Goal: Information Seeking & Learning: Check status

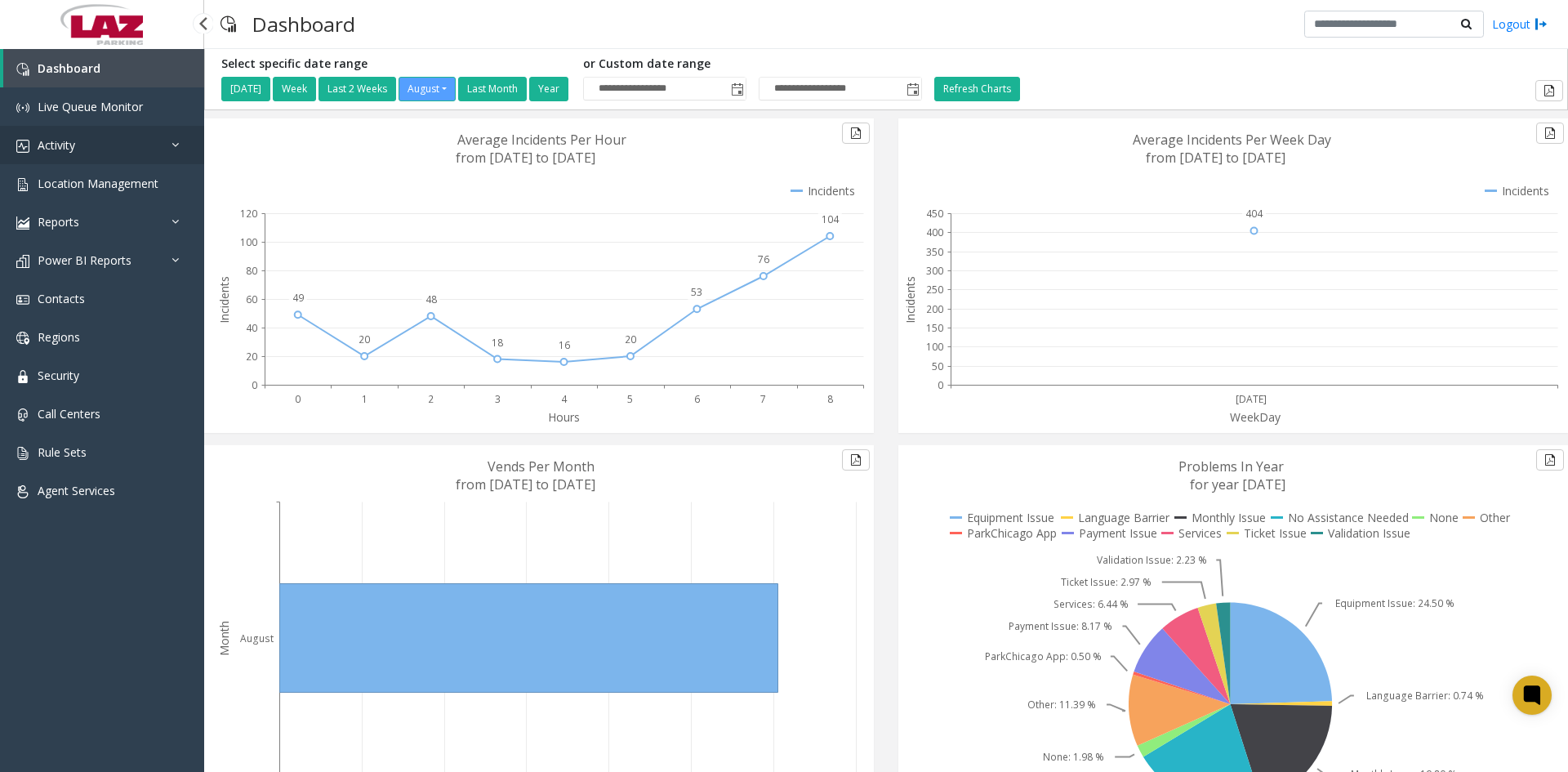
click at [57, 146] on span "Activity" at bounding box center [57, 145] width 38 height 15
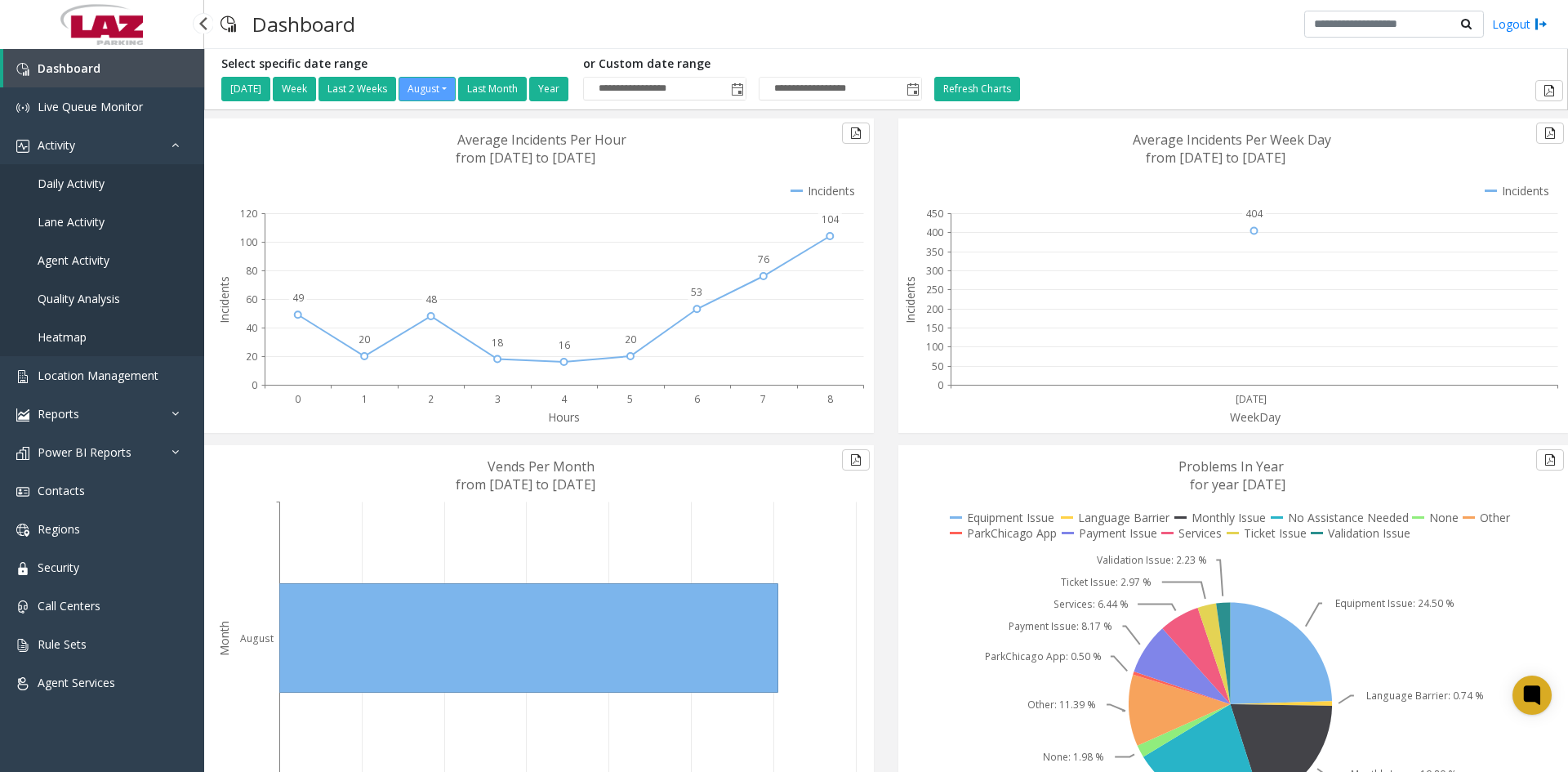
click at [62, 183] on span "Daily Activity" at bounding box center [71, 183] width 67 height 15
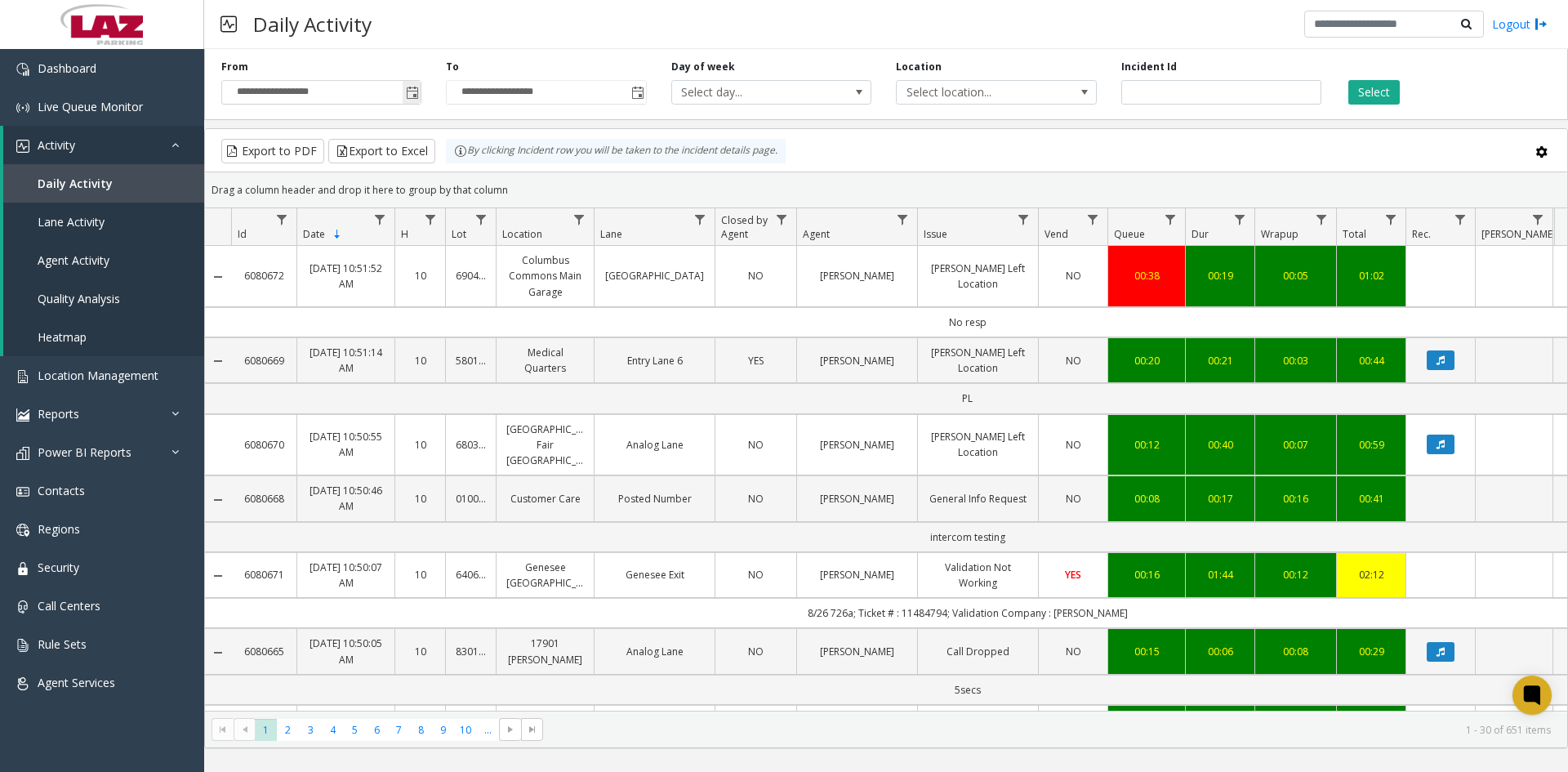
click at [411, 94] on span "Toggle popup" at bounding box center [412, 93] width 13 height 13
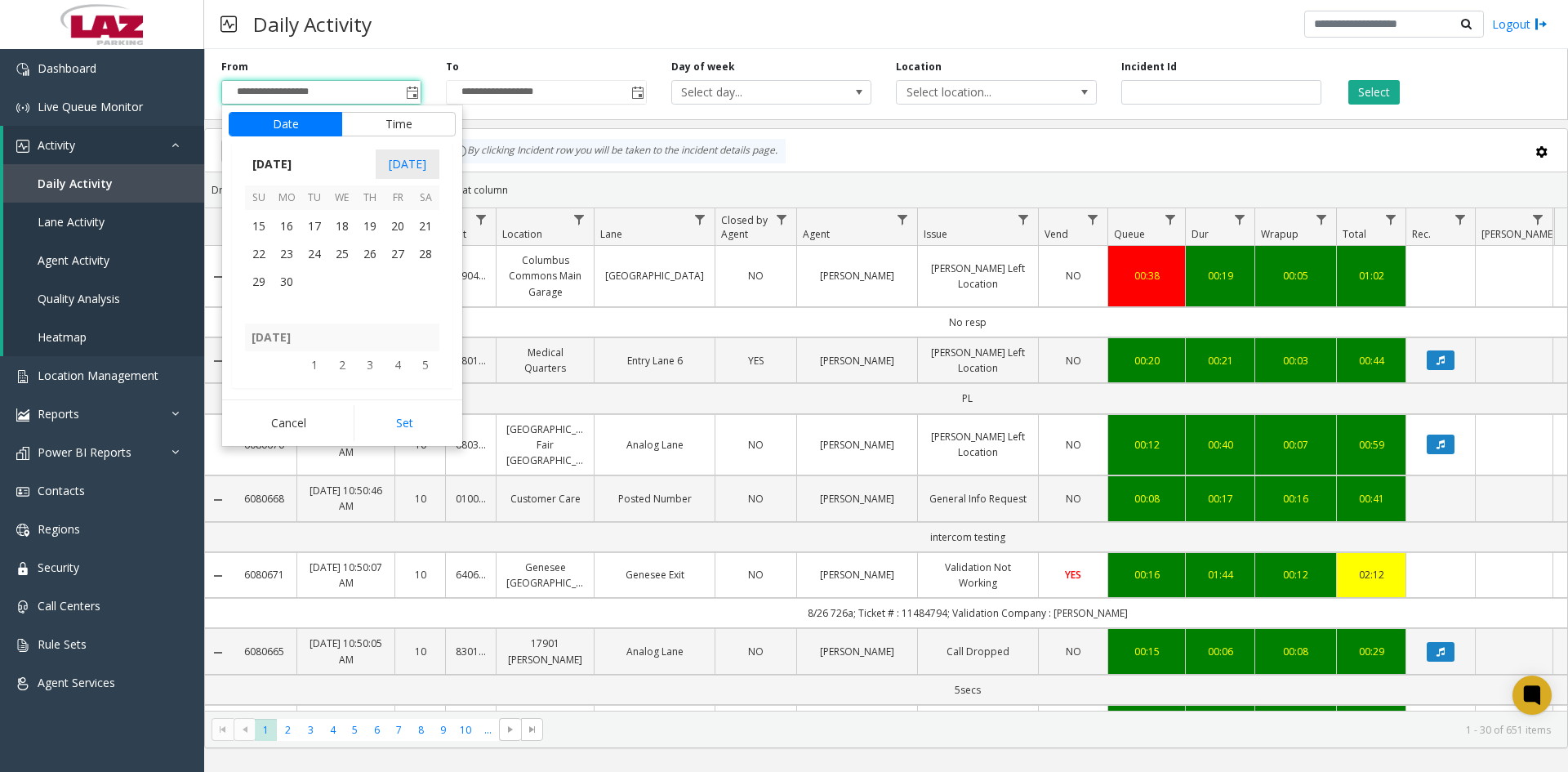
scroll to position [292593, 0]
click at [396, 299] on span "20" at bounding box center [397, 299] width 28 height 28
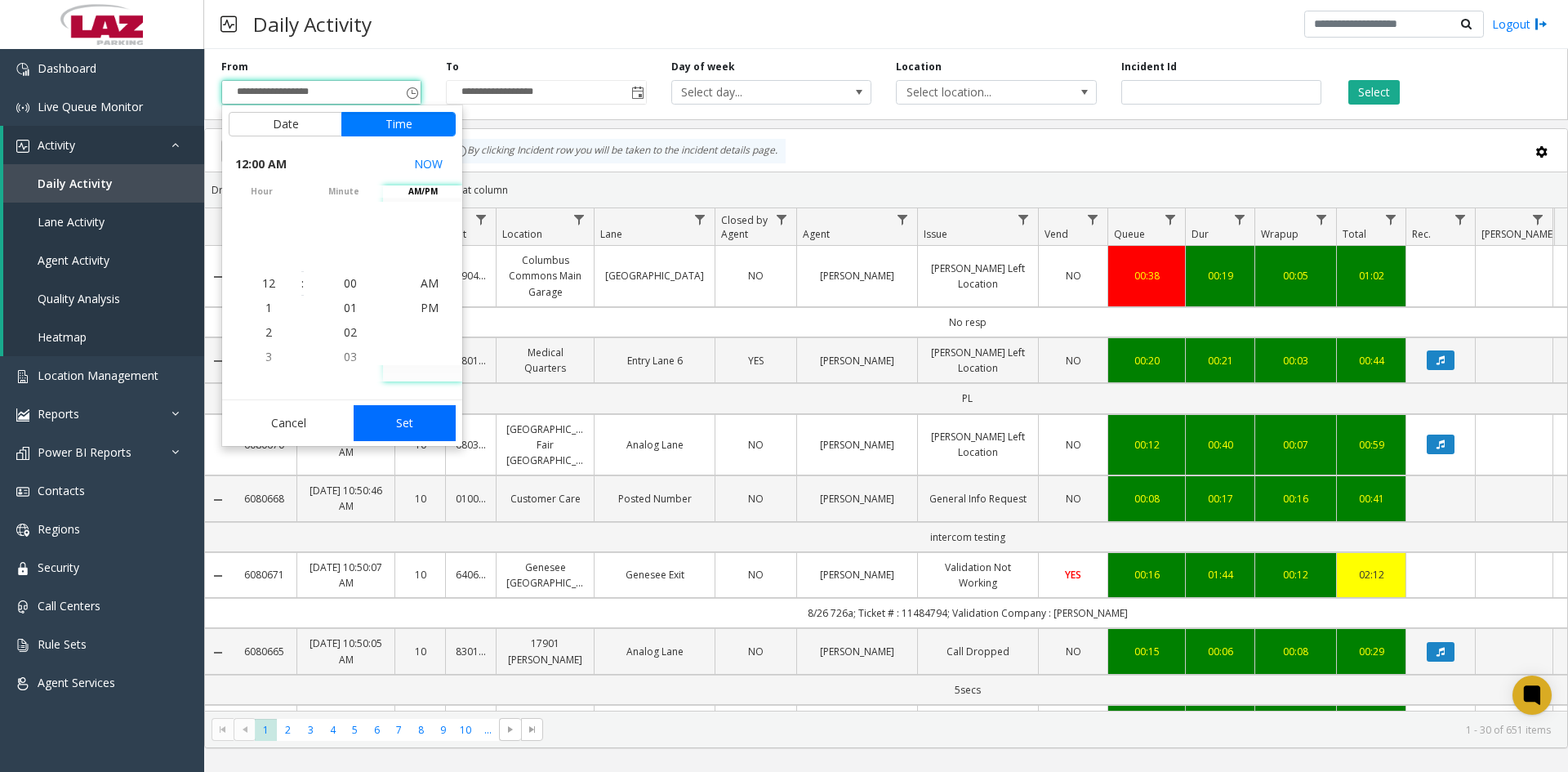
click at [411, 429] on button "Set" at bounding box center [405, 423] width 103 height 36
type input "**********"
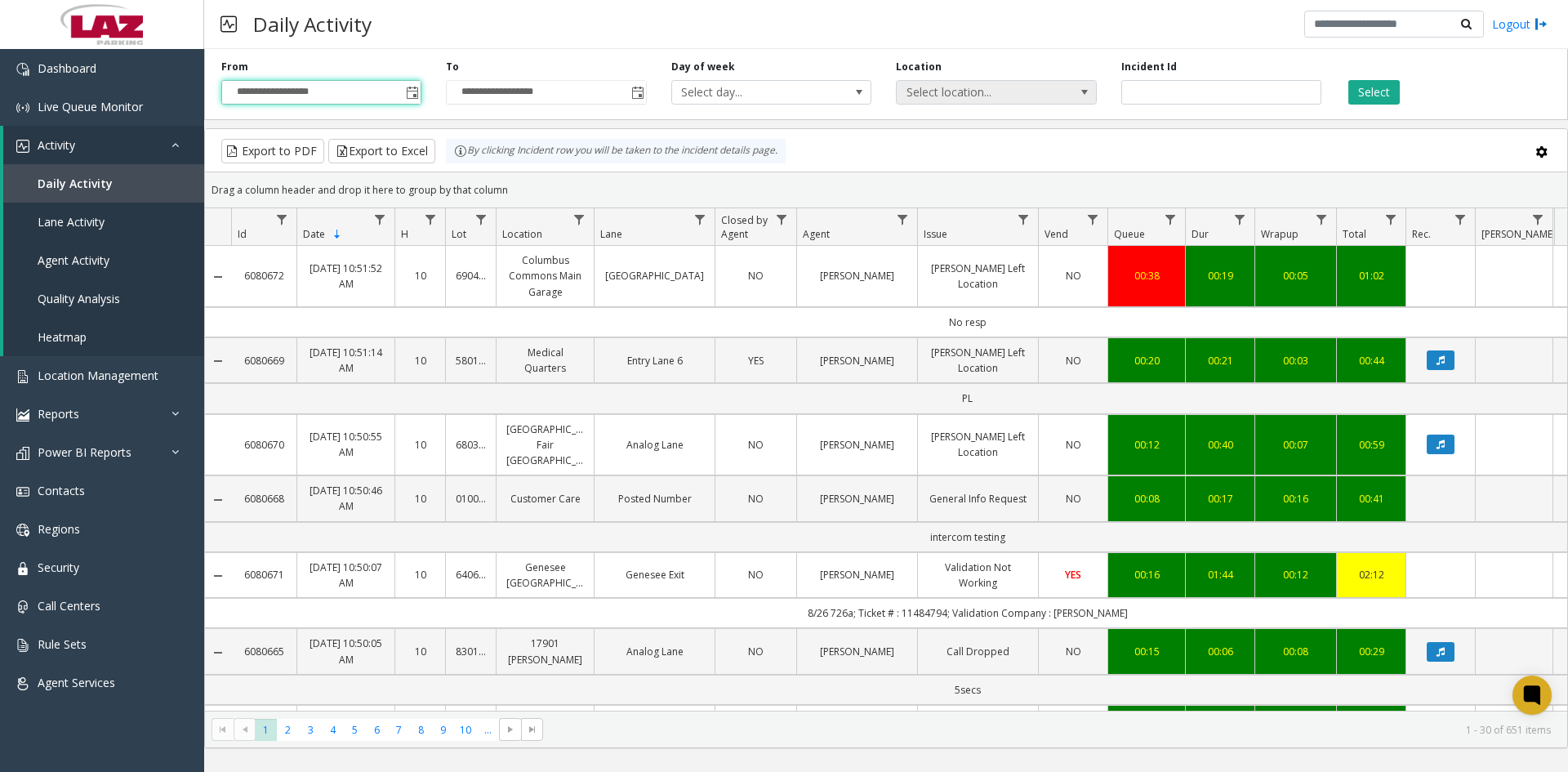
click at [1081, 96] on span at bounding box center [1084, 92] width 13 height 13
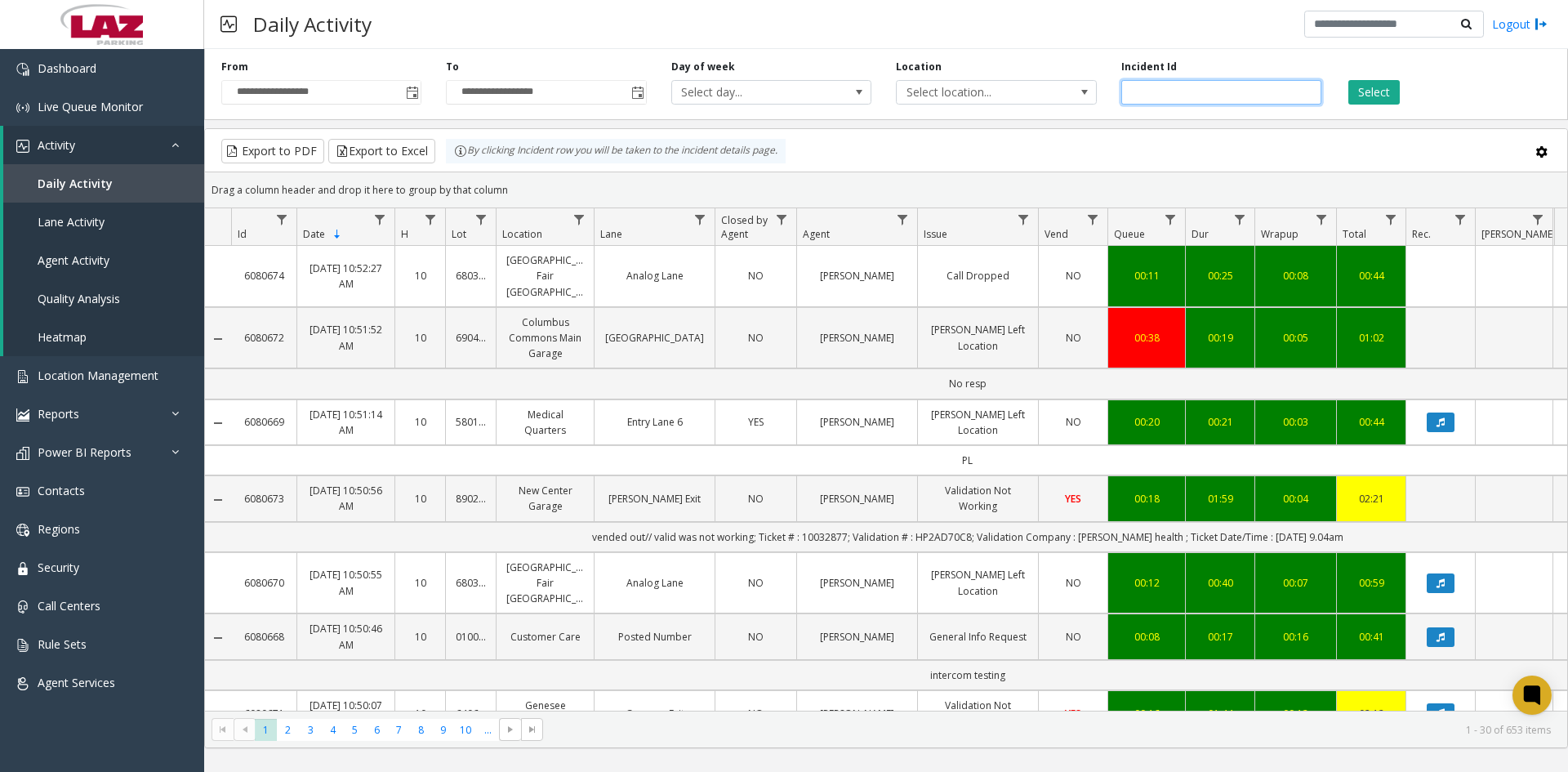
click at [1183, 80] on input "number" at bounding box center [1221, 92] width 201 height 25
type input "*******"
click at [1367, 87] on button "Select" at bounding box center [1374, 92] width 51 height 25
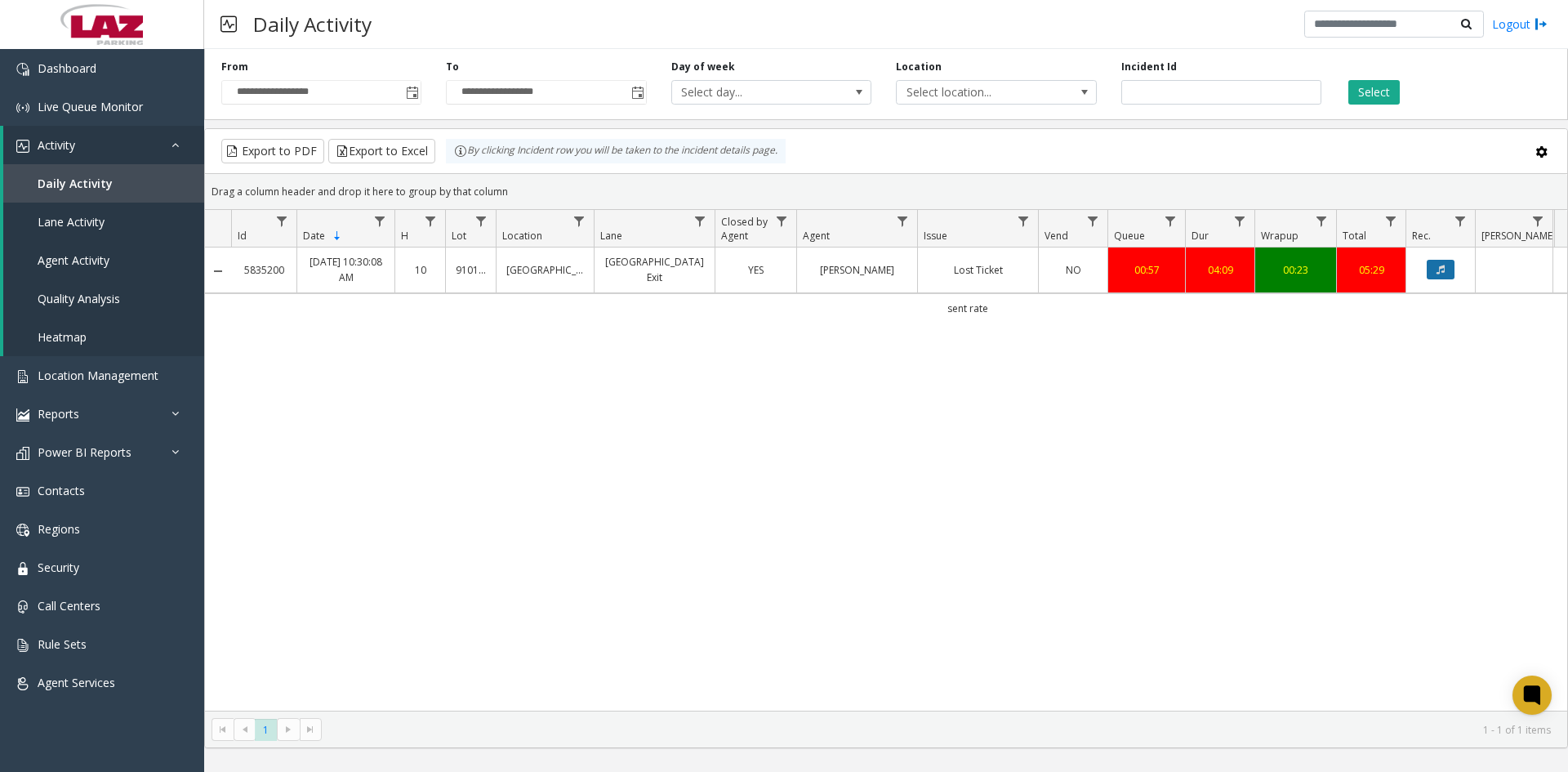
click at [1437, 270] on icon "Data table" at bounding box center [1440, 269] width 9 height 10
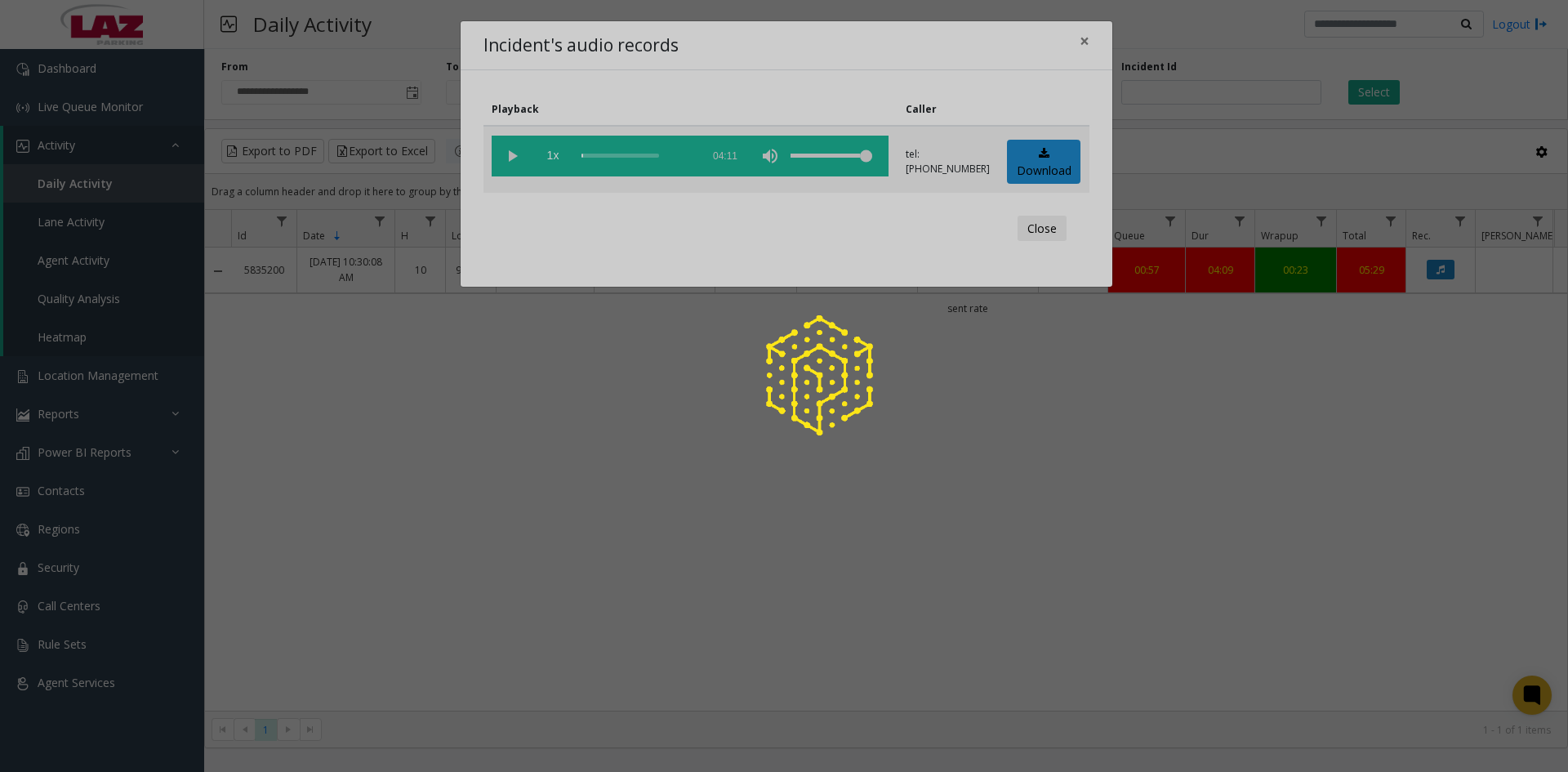
click at [509, 156] on div at bounding box center [784, 386] width 1568 height 772
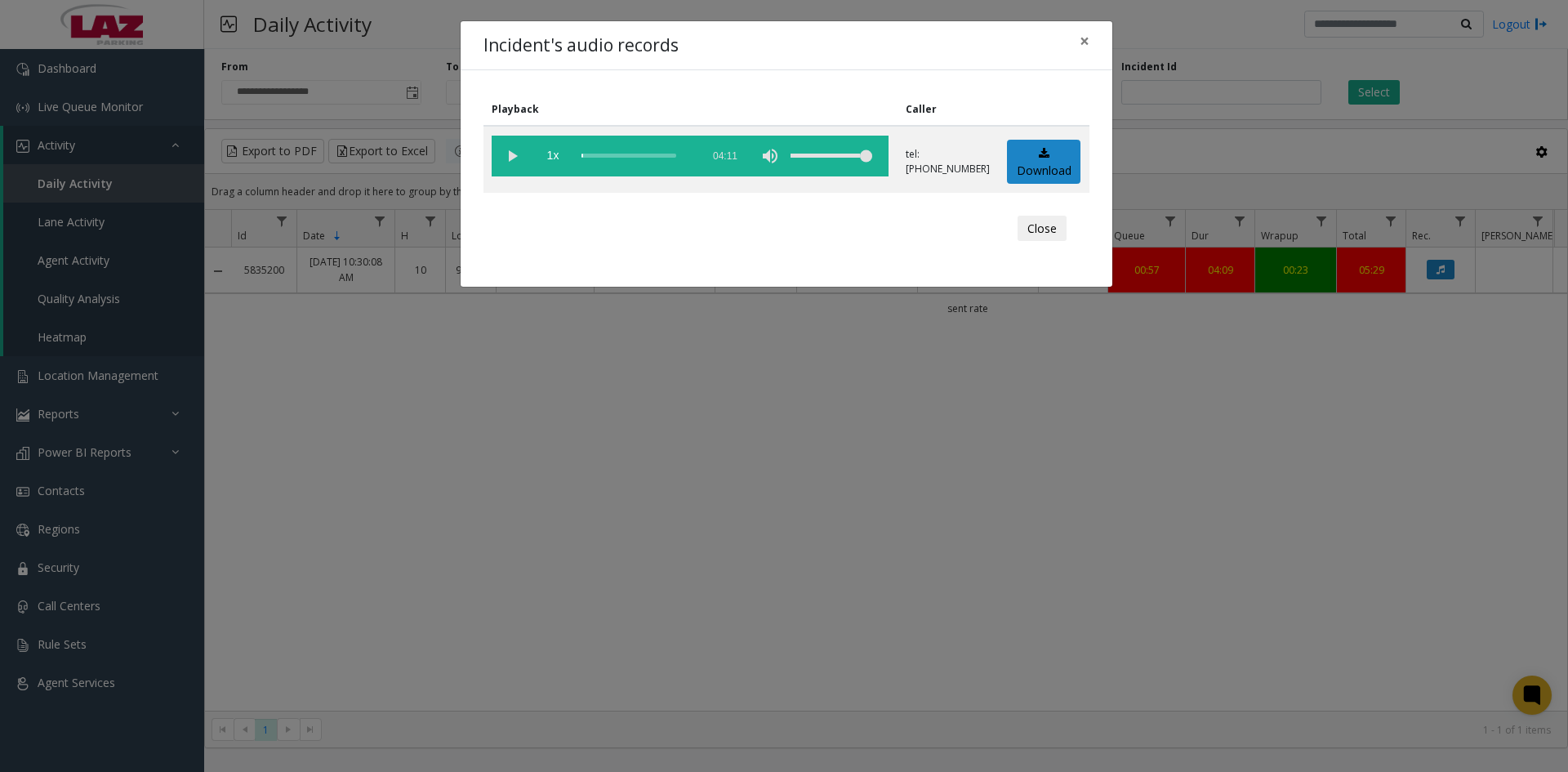
click at [509, 156] on vg-play-pause at bounding box center [511, 156] width 41 height 41
click at [881, 456] on div "Incident's audio records × Playback Caller 1x 04:11 tel:[PHONE_NUMBER] Download…" at bounding box center [784, 386] width 1568 height 772
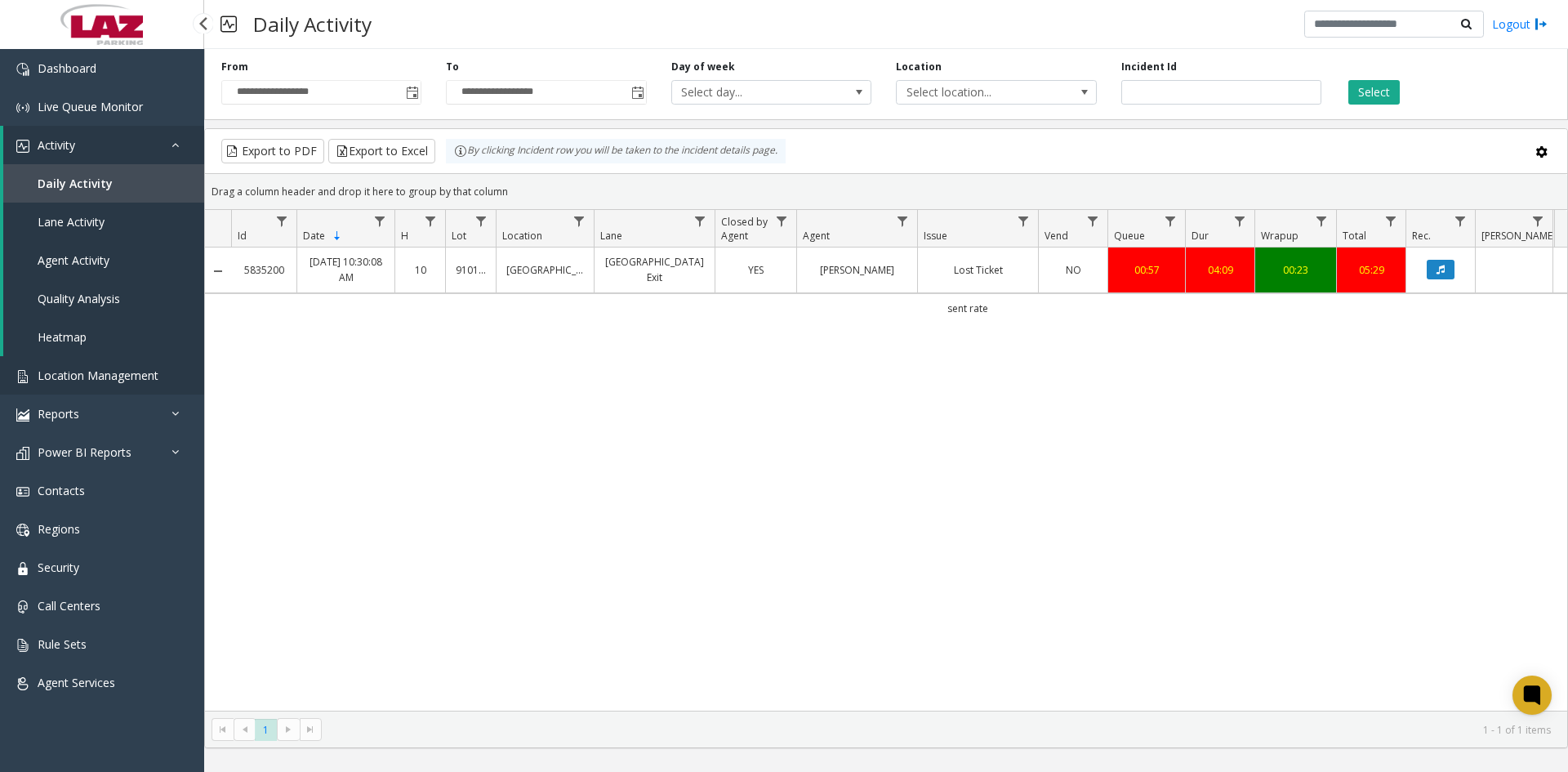
click at [71, 371] on span "Location Management" at bounding box center [98, 376] width 121 height 15
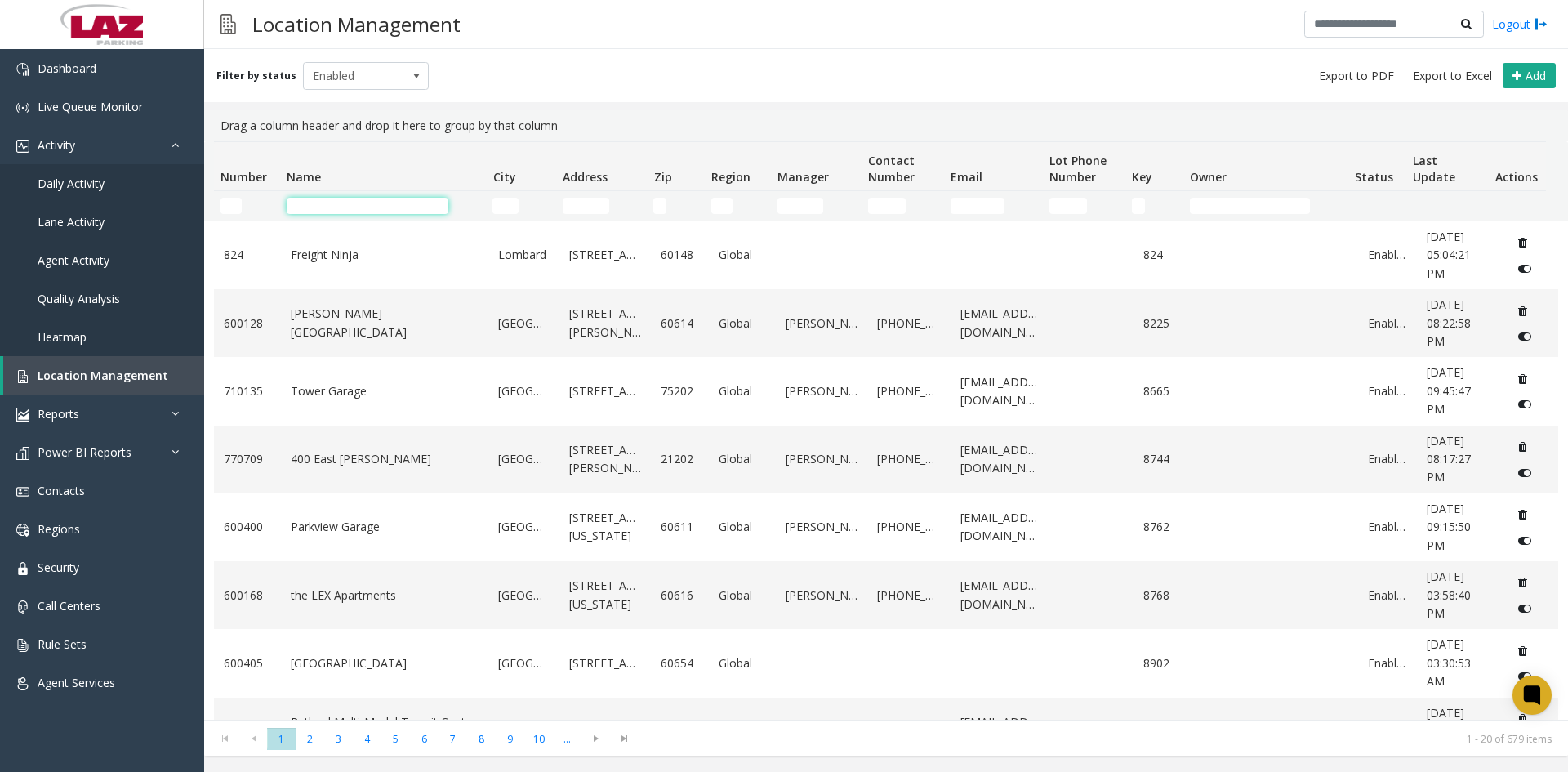
click at [373, 210] on input "Name Filter" at bounding box center [368, 205] width 162 height 16
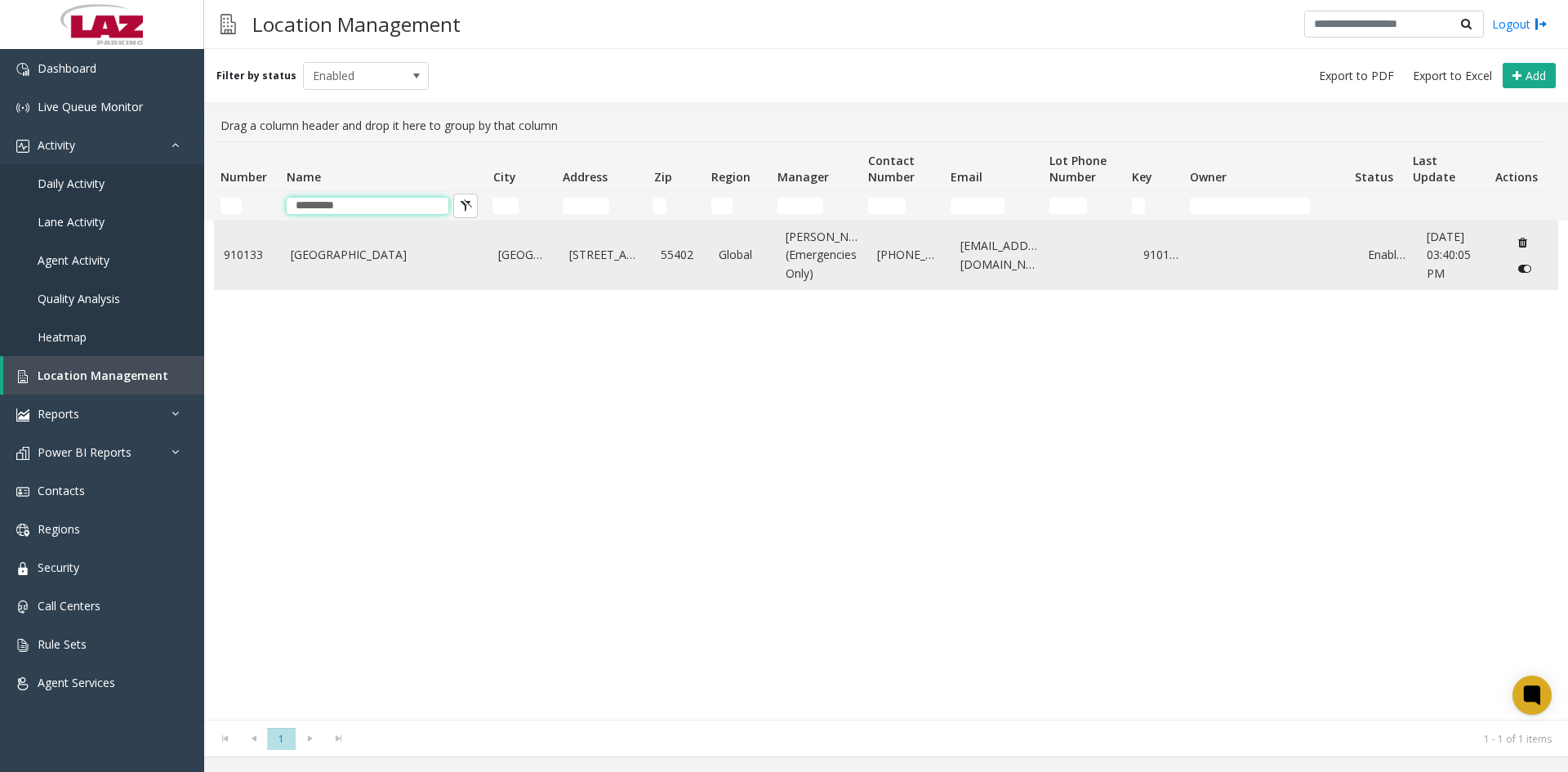
type input "*********"
click at [342, 262] on link "[GEOGRAPHIC_DATA]" at bounding box center [385, 255] width 188 height 18
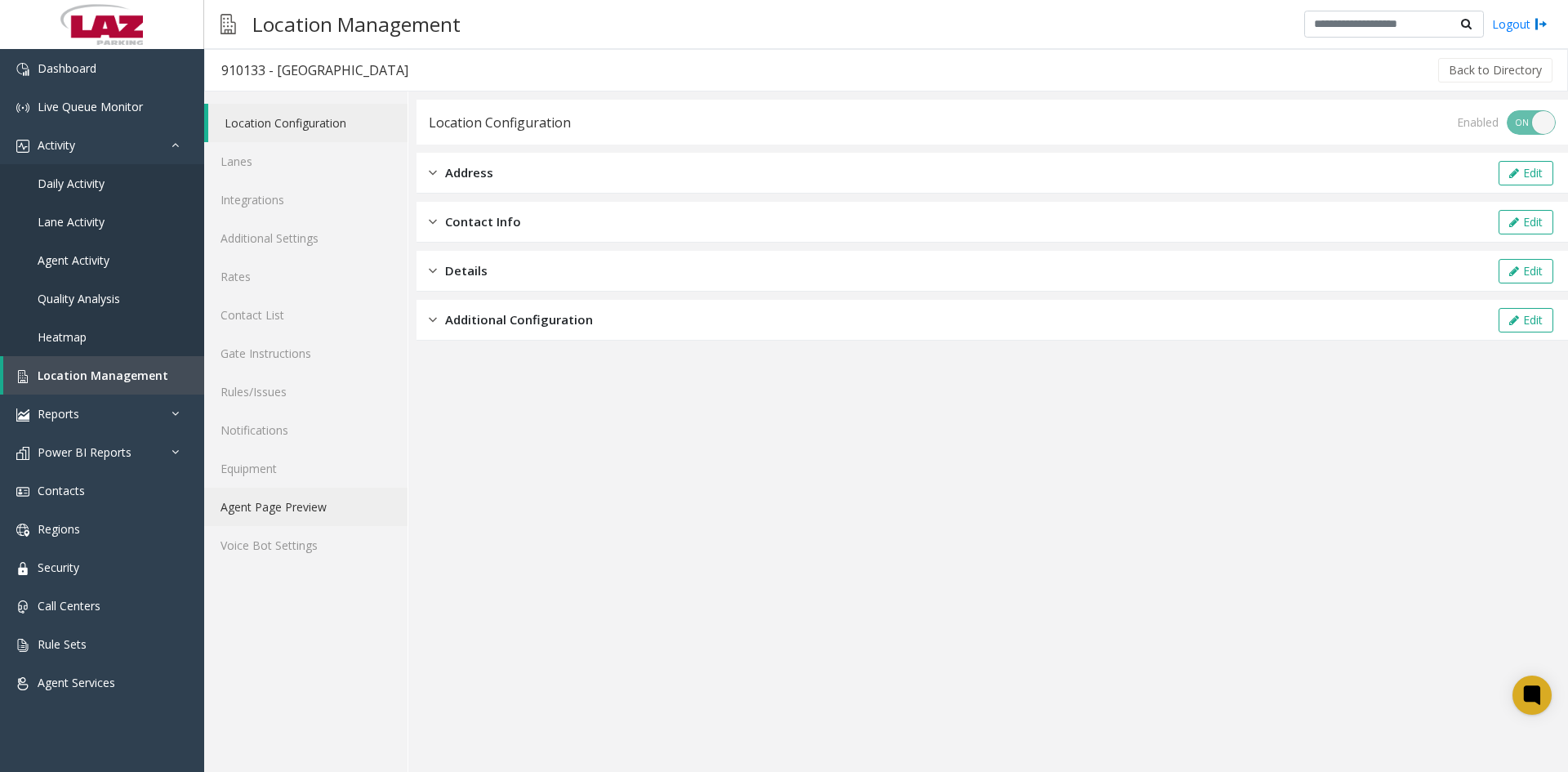
click at [289, 505] on link "Agent Page Preview" at bounding box center [306, 507] width 203 height 38
